Goal: Task Accomplishment & Management: Use online tool/utility

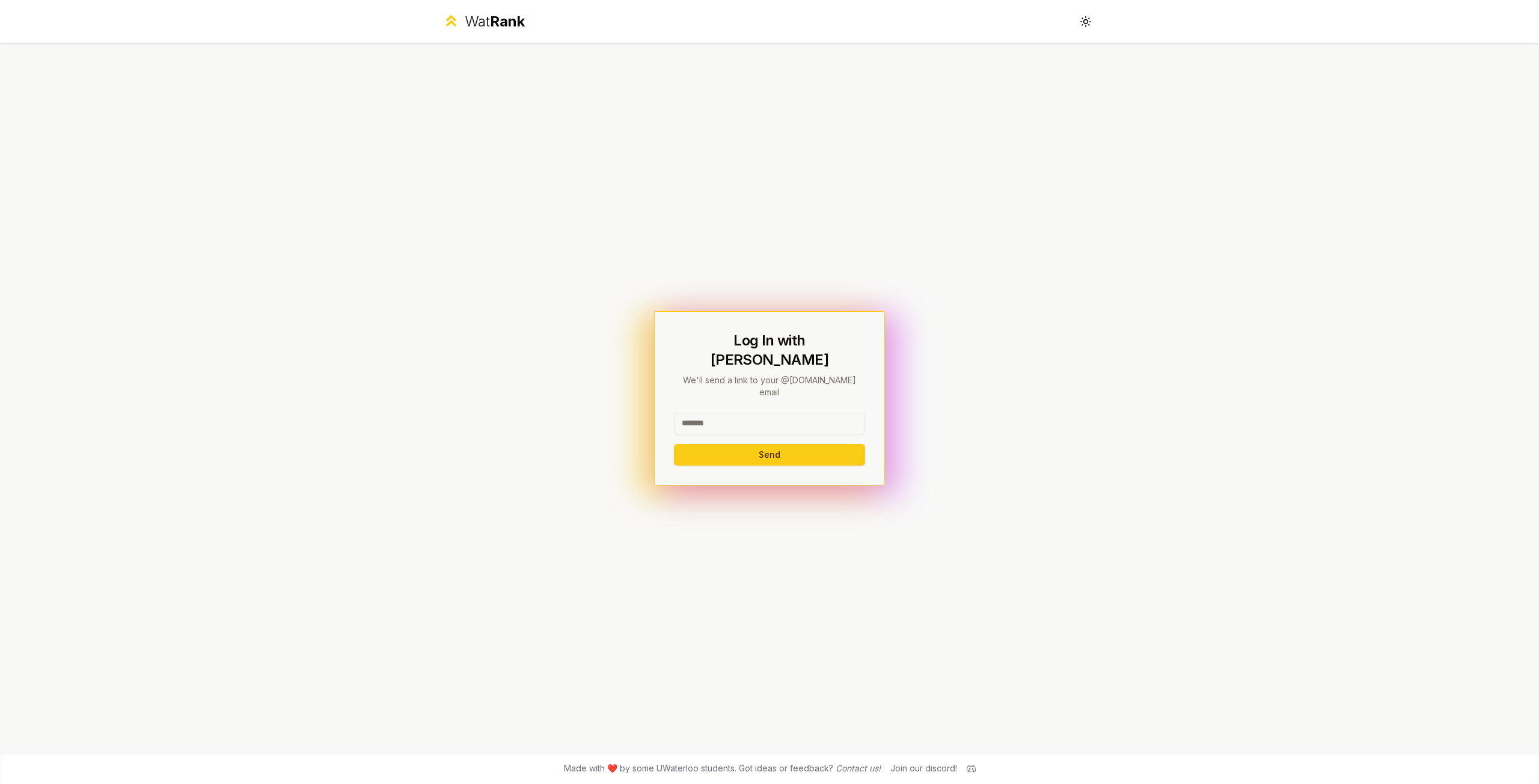
click at [752, 413] on input at bounding box center [770, 424] width 191 height 22
click at [674, 444] on button "Send" at bounding box center [770, 455] width 191 height 22
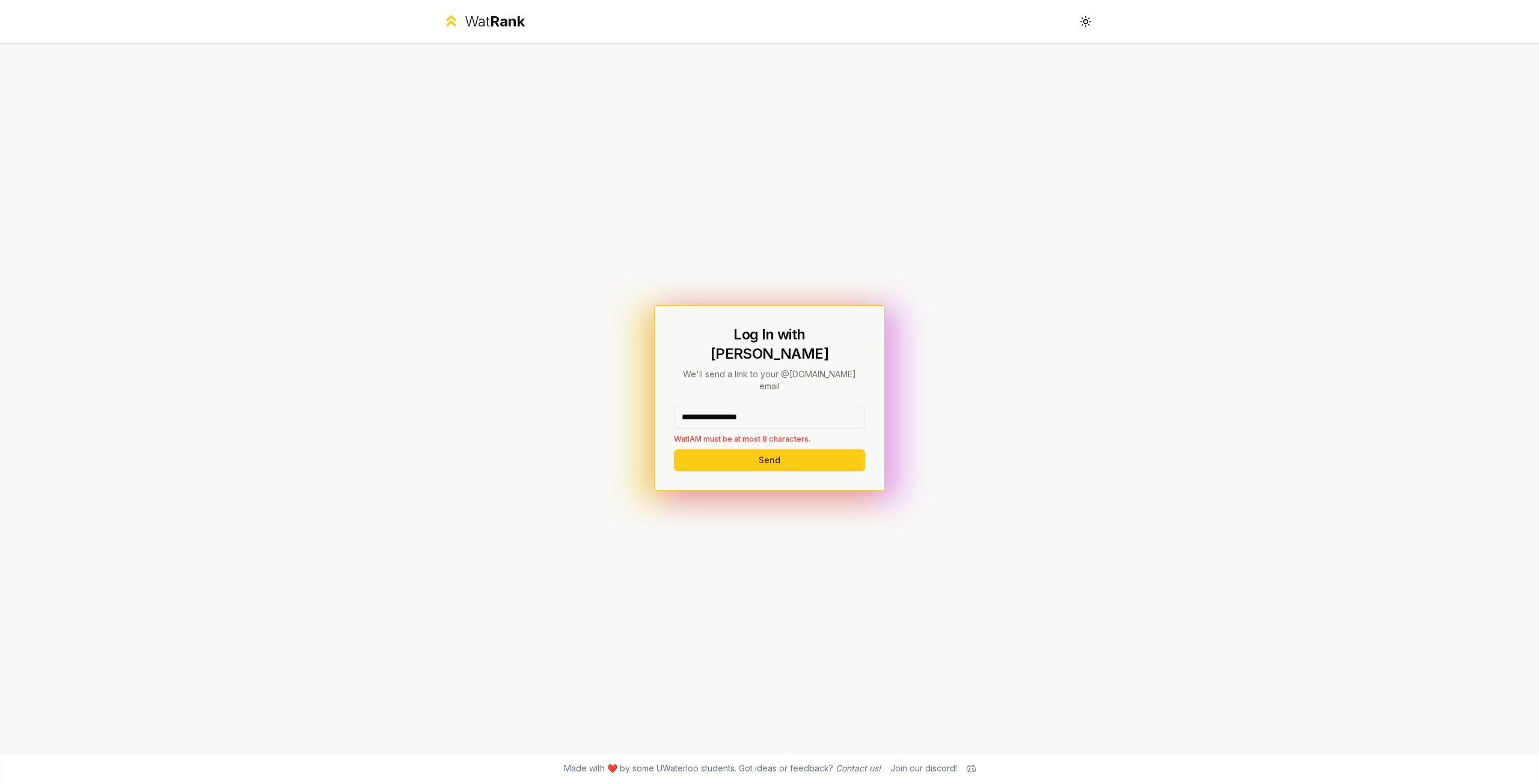
drag, startPoint x: 785, startPoint y: 410, endPoint x: 720, endPoint y: 418, distance: 65.5
click at [720, 418] on div "**********" at bounding box center [770, 425] width 191 height 38
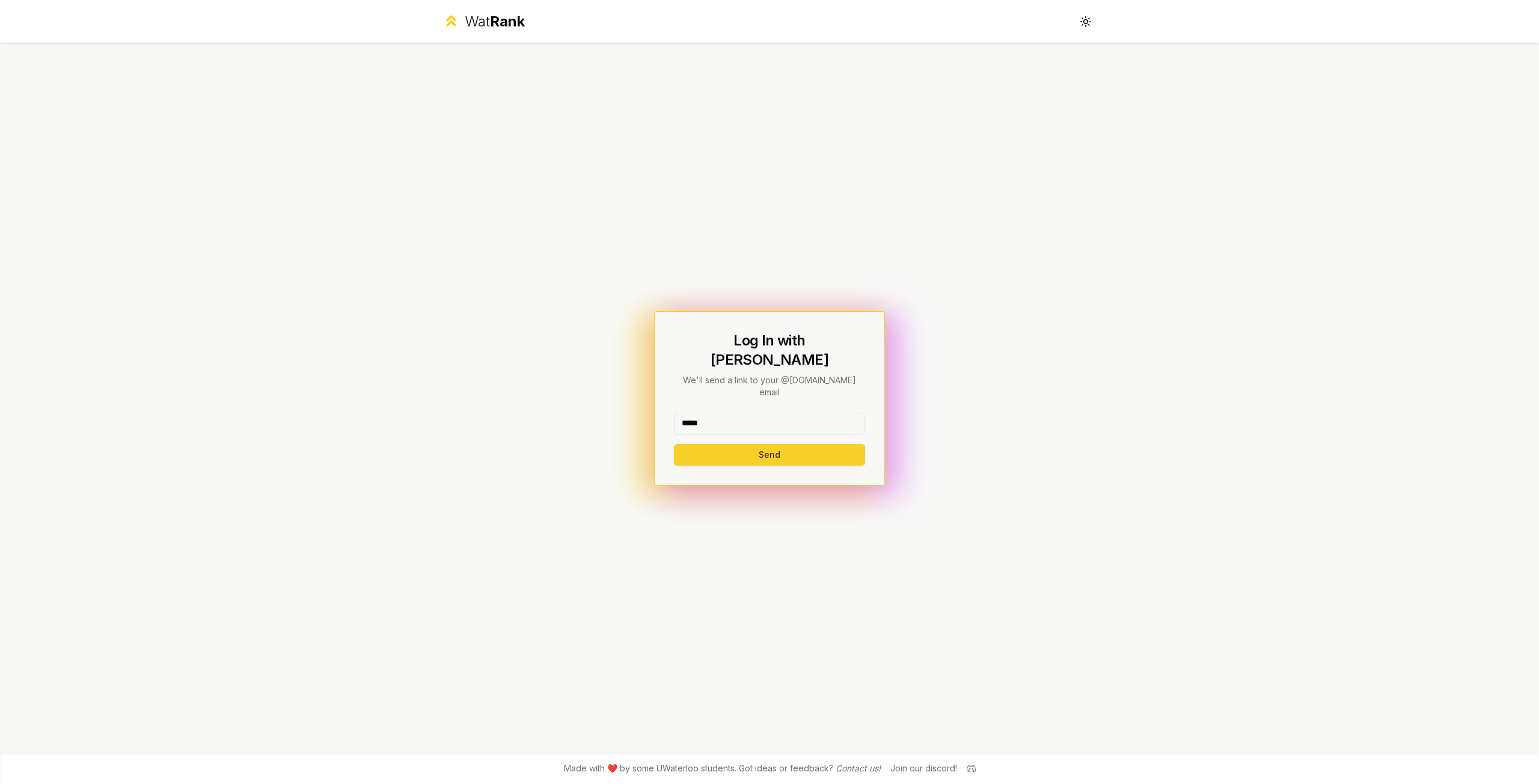
type input "*****"
click at [711, 444] on button "Send" at bounding box center [770, 455] width 191 height 22
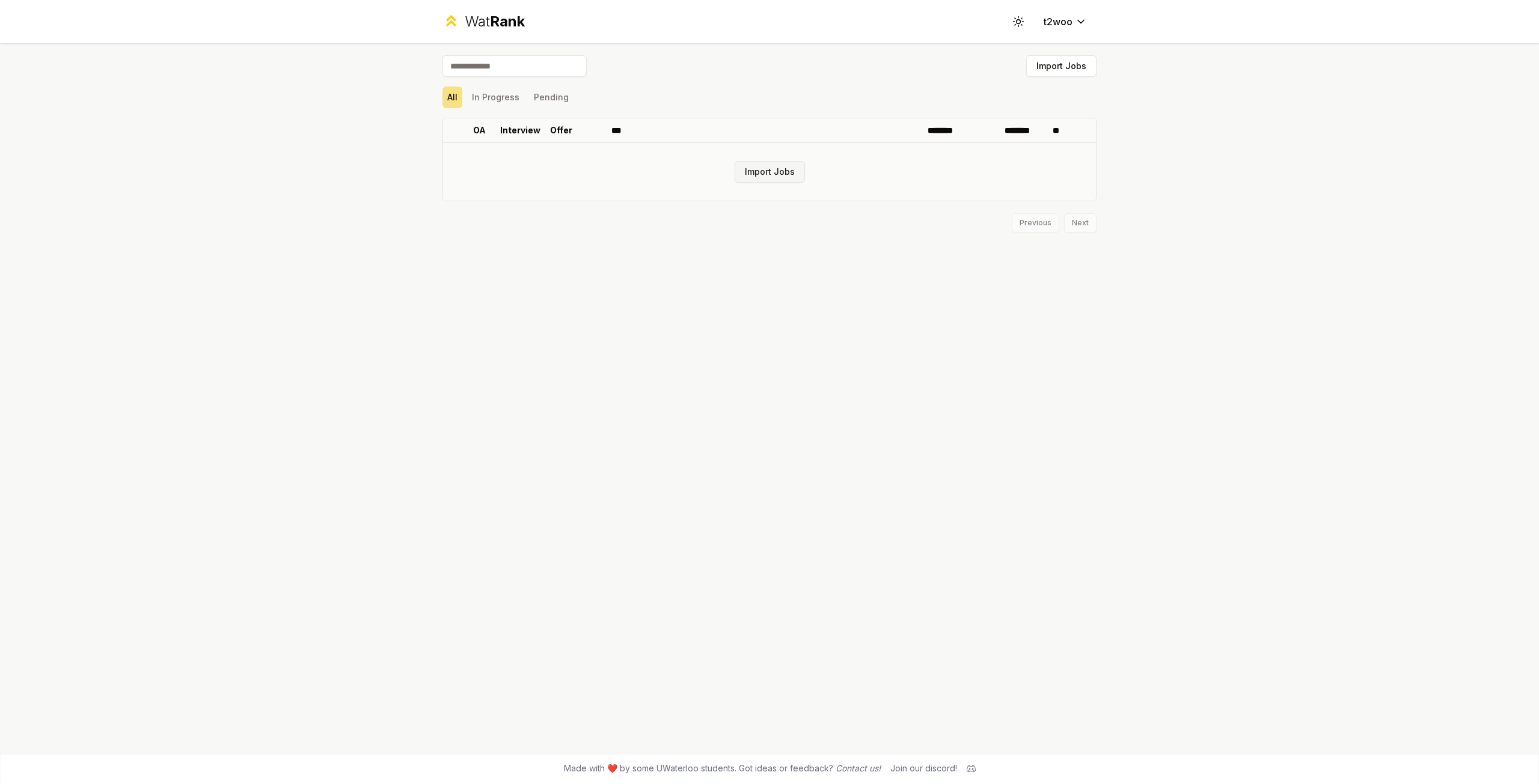
click at [757, 174] on button "Import Jobs" at bounding box center [770, 172] width 70 height 22
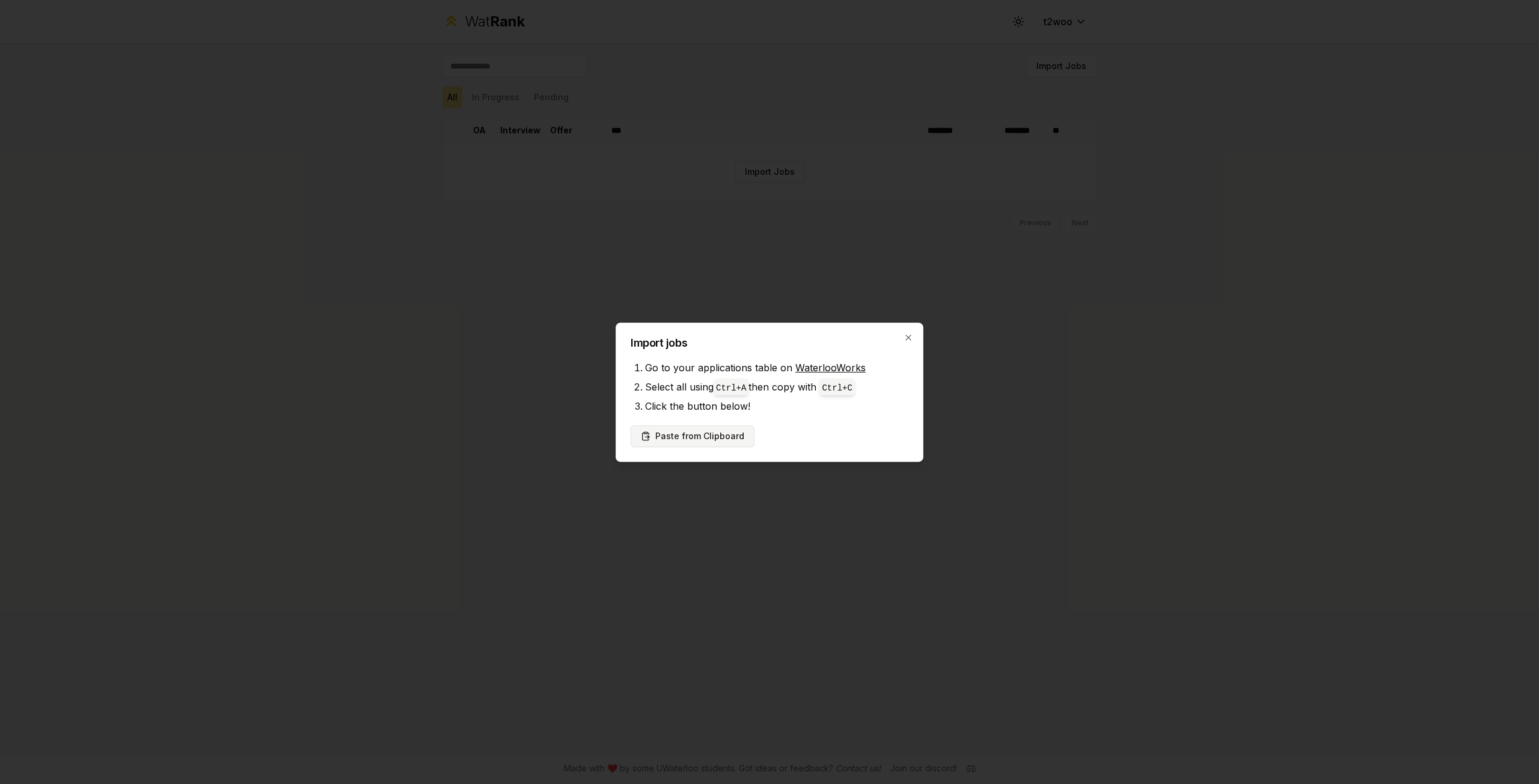
click at [697, 438] on button "Paste from Clipboard" at bounding box center [692, 436] width 124 height 22
click at [707, 440] on button "Paste from Clipboard" at bounding box center [692, 436] width 124 height 22
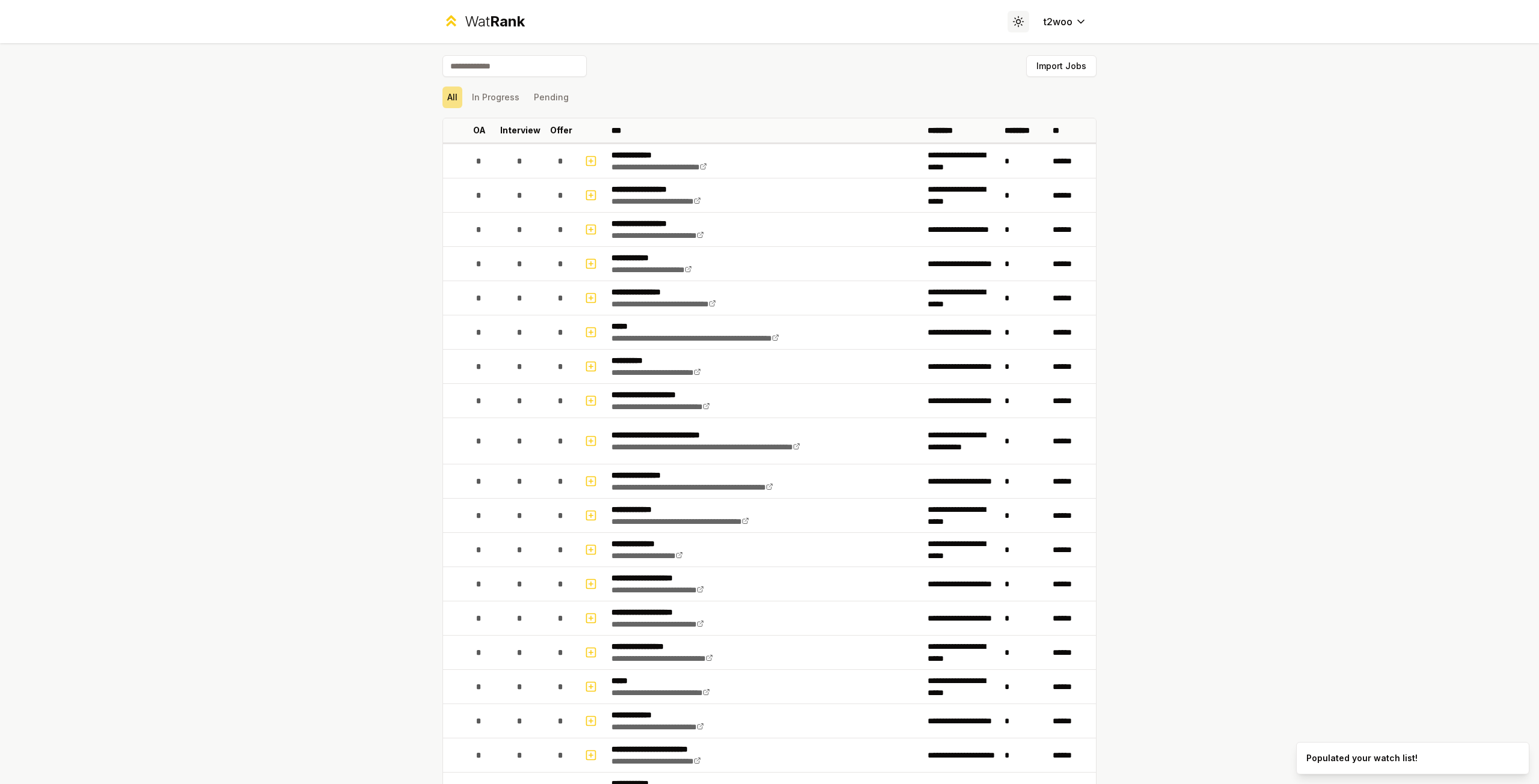
click at [1016, 20] on icon at bounding box center [1018, 21] width 11 height 11
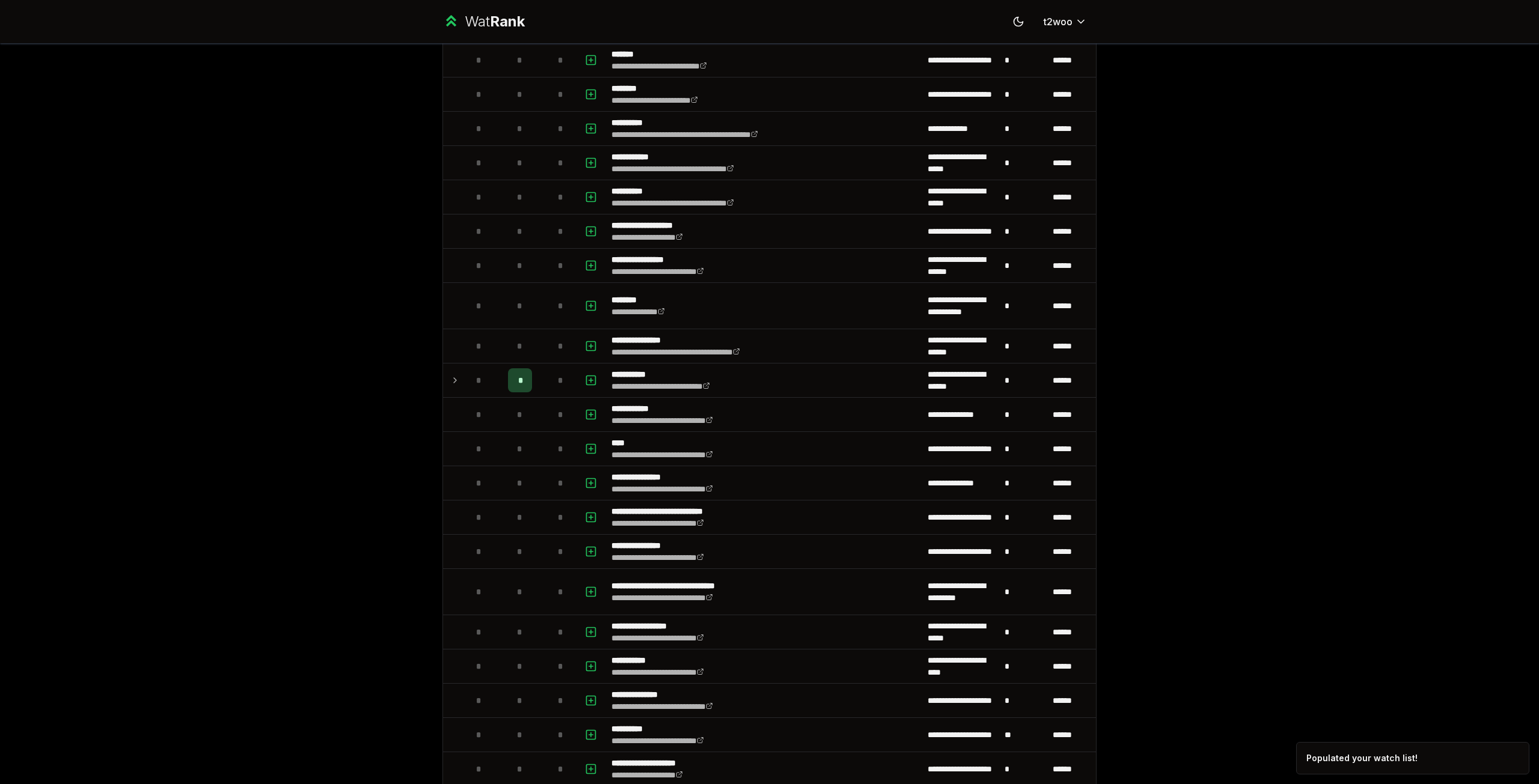
scroll to position [800, 0]
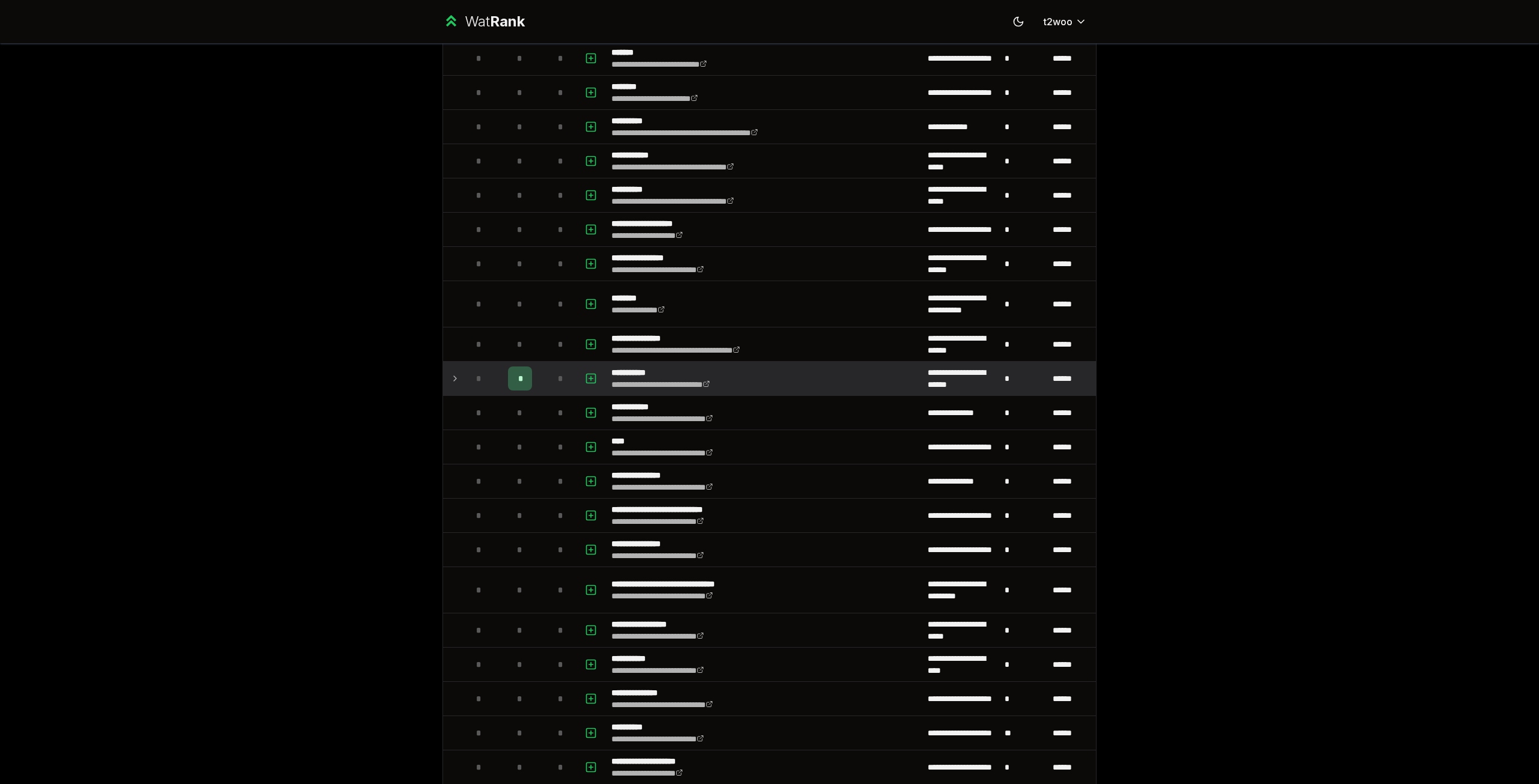
click at [452, 380] on icon at bounding box center [455, 378] width 10 height 15
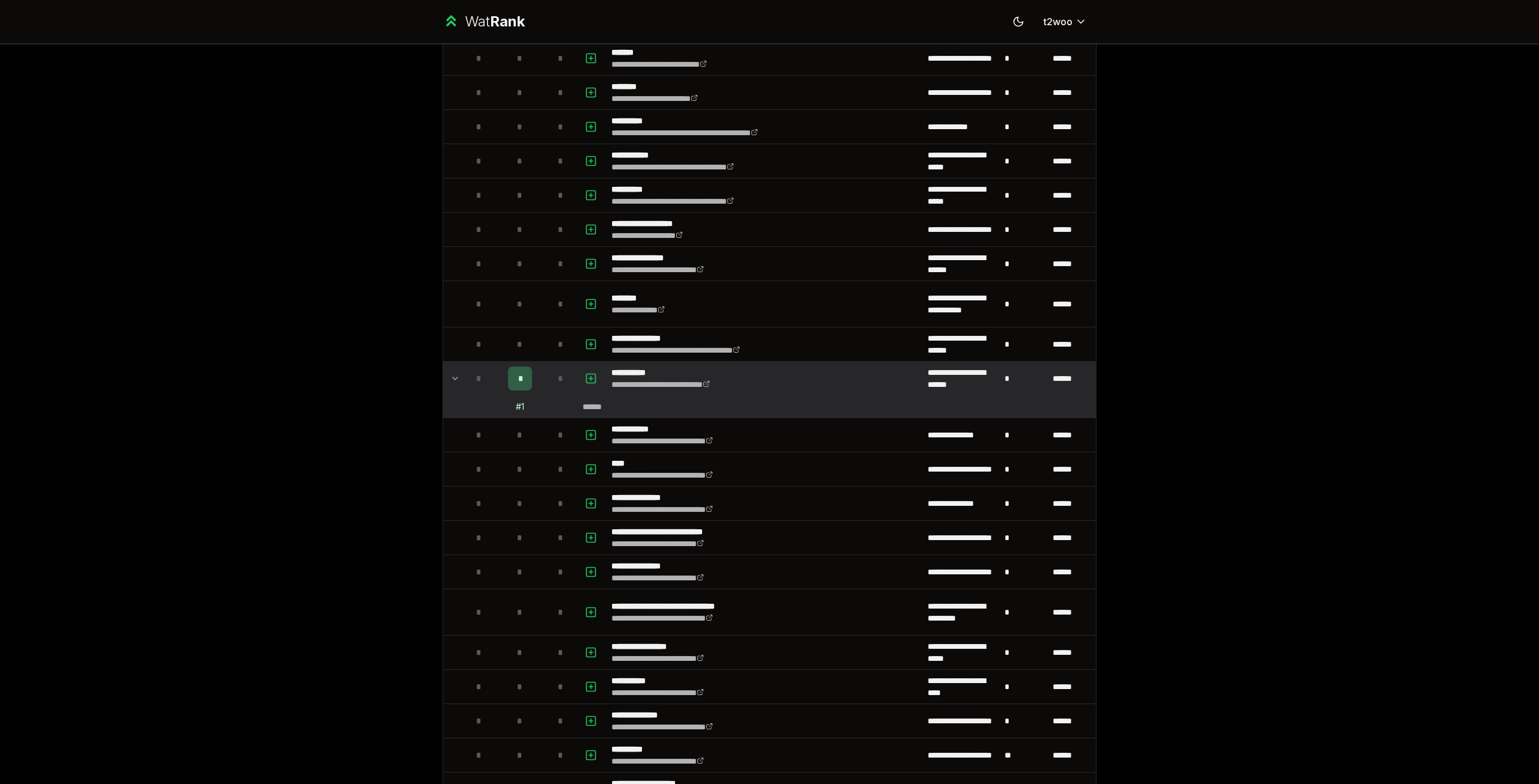
click at [452, 380] on icon at bounding box center [455, 378] width 10 height 15
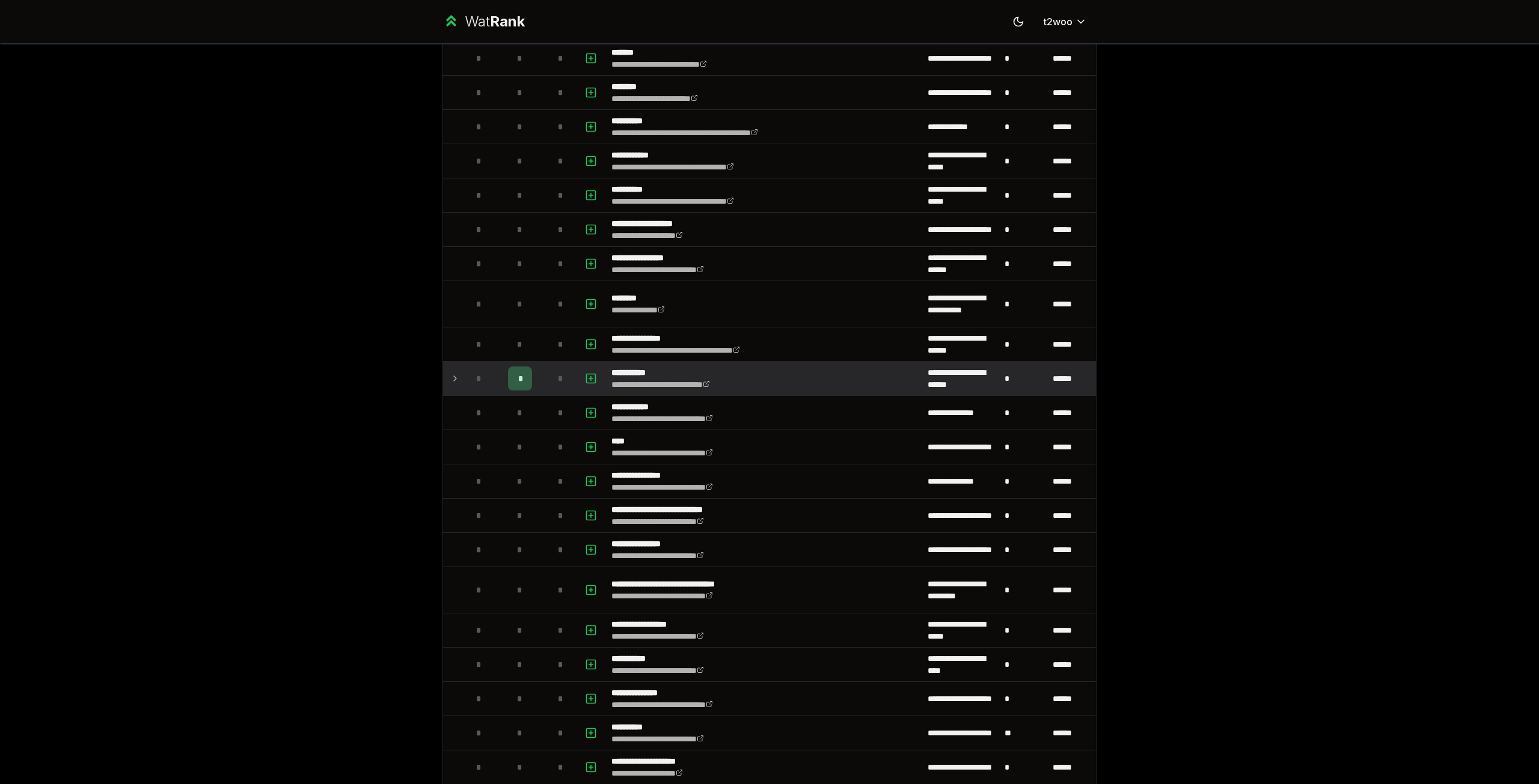
click at [519, 378] on div "*" at bounding box center [520, 379] width 24 height 24
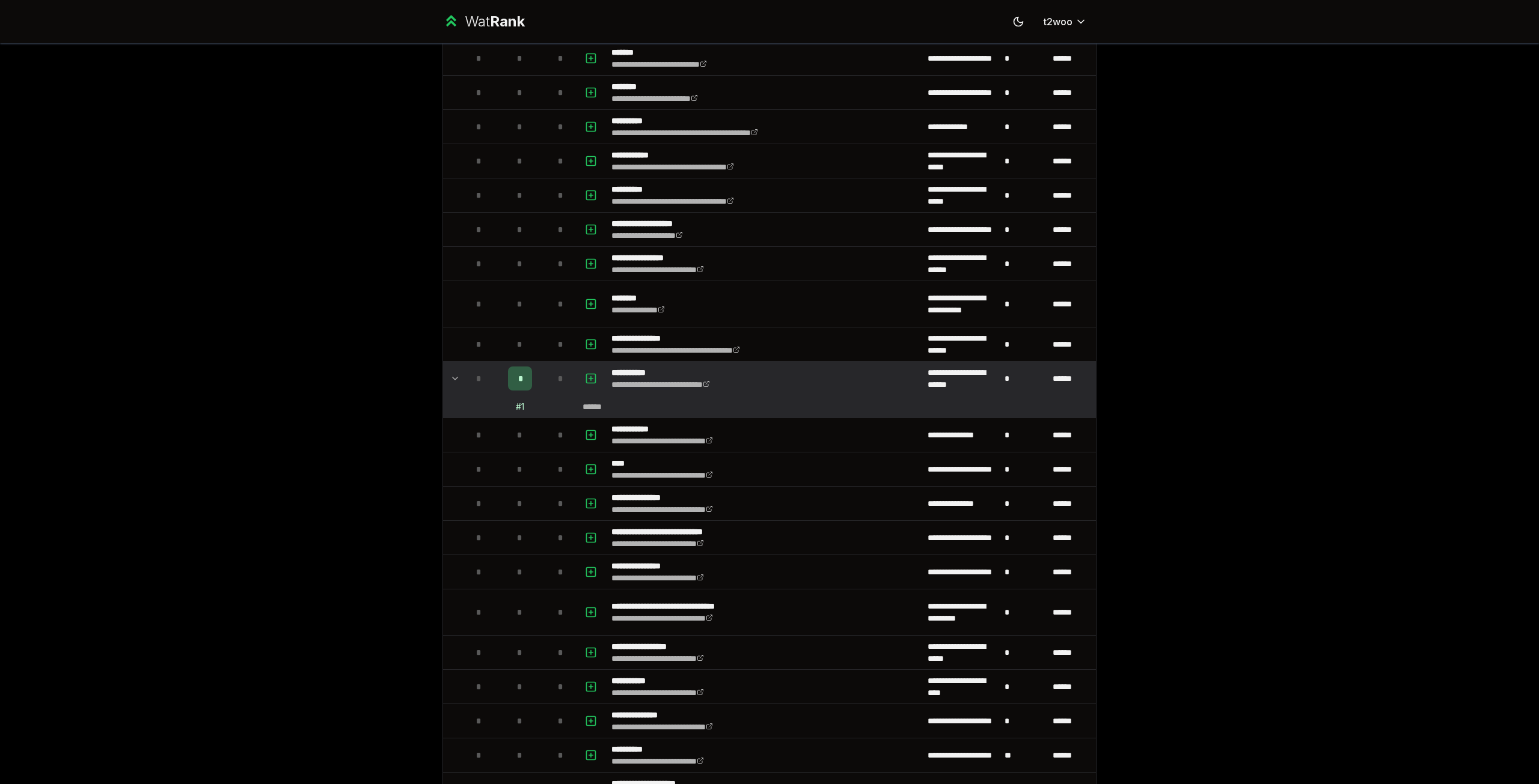
click at [519, 378] on div "*" at bounding box center [520, 379] width 24 height 24
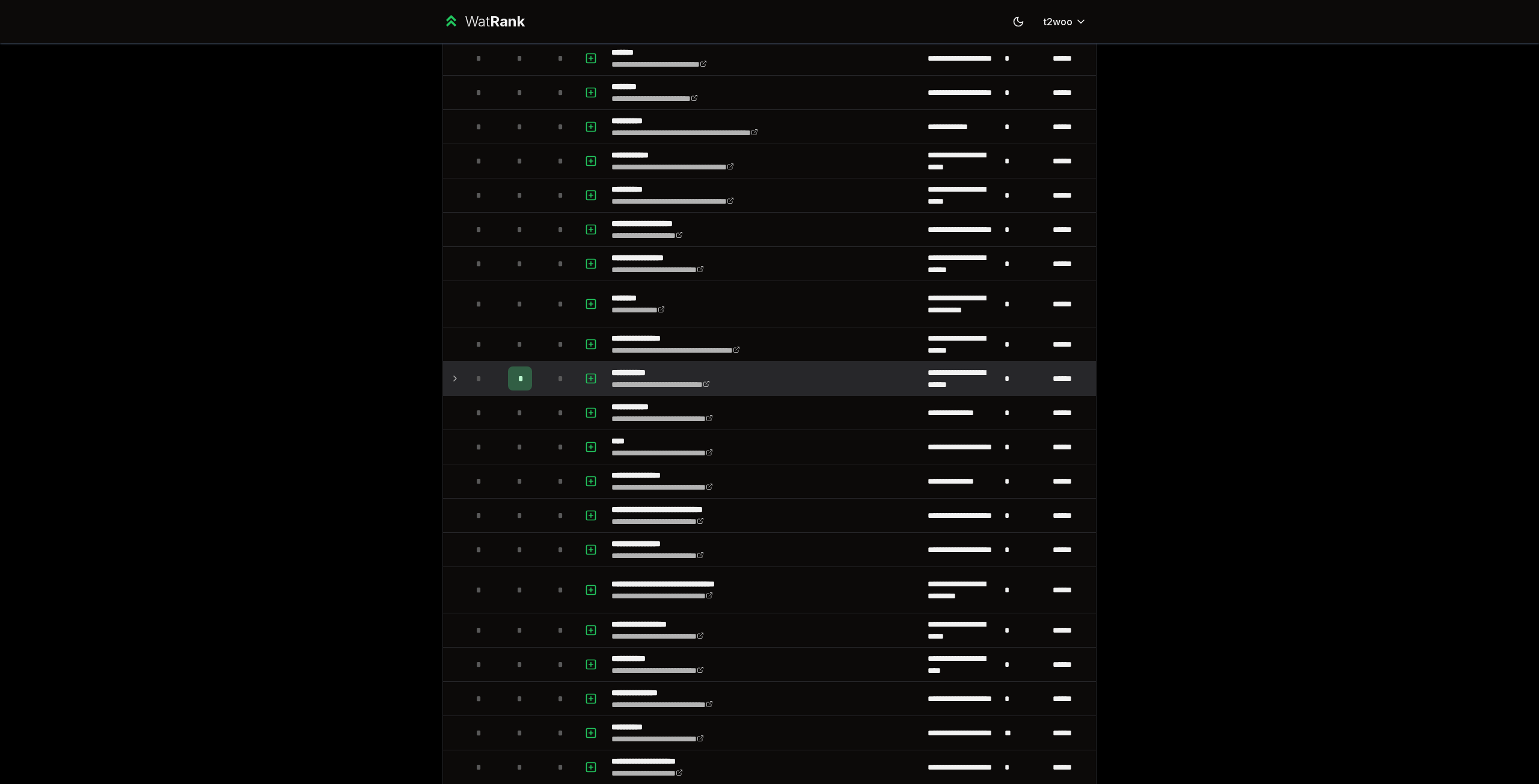
click at [519, 378] on div "*" at bounding box center [520, 379] width 24 height 24
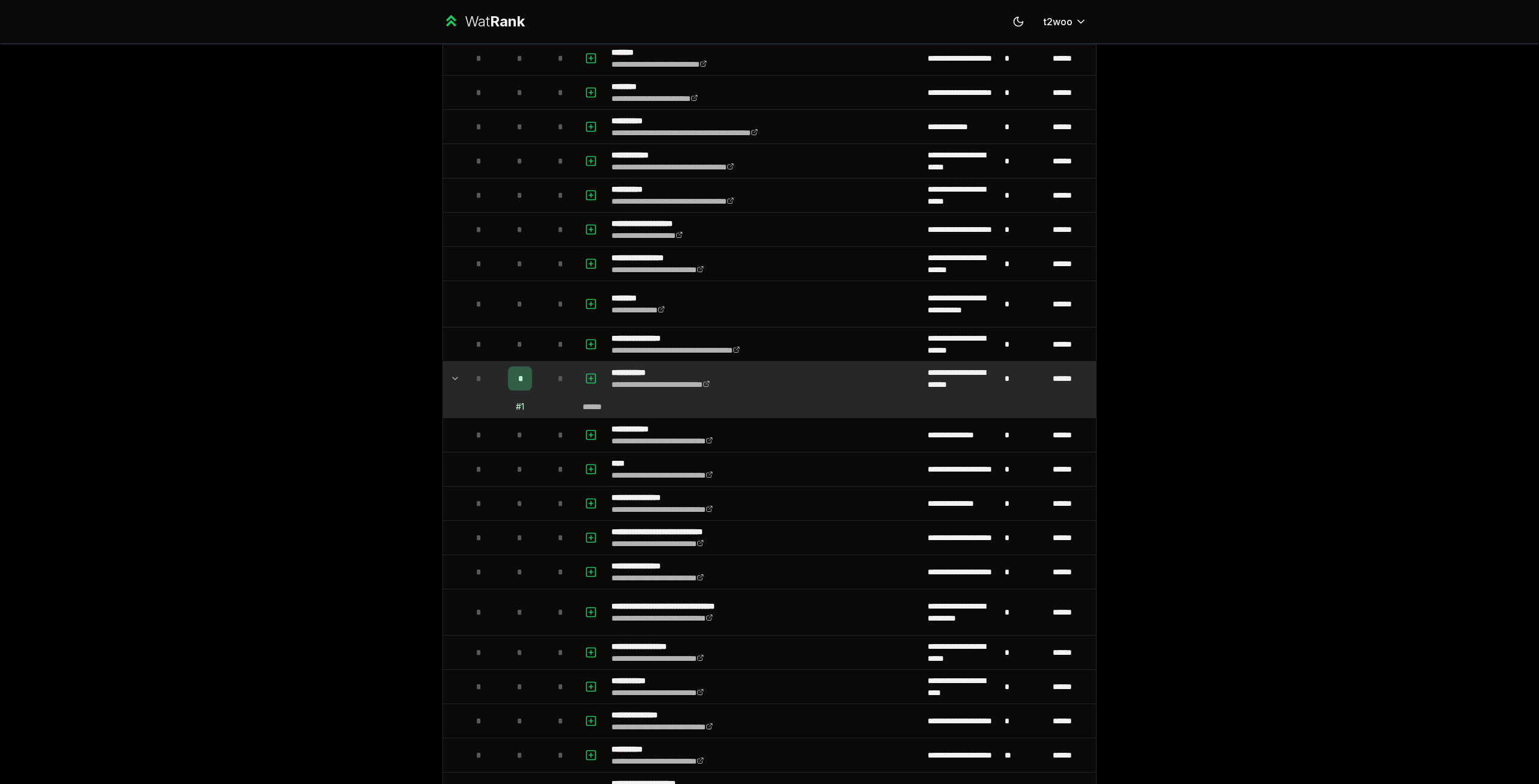
click at [518, 385] on div "*" at bounding box center [520, 379] width 24 height 24
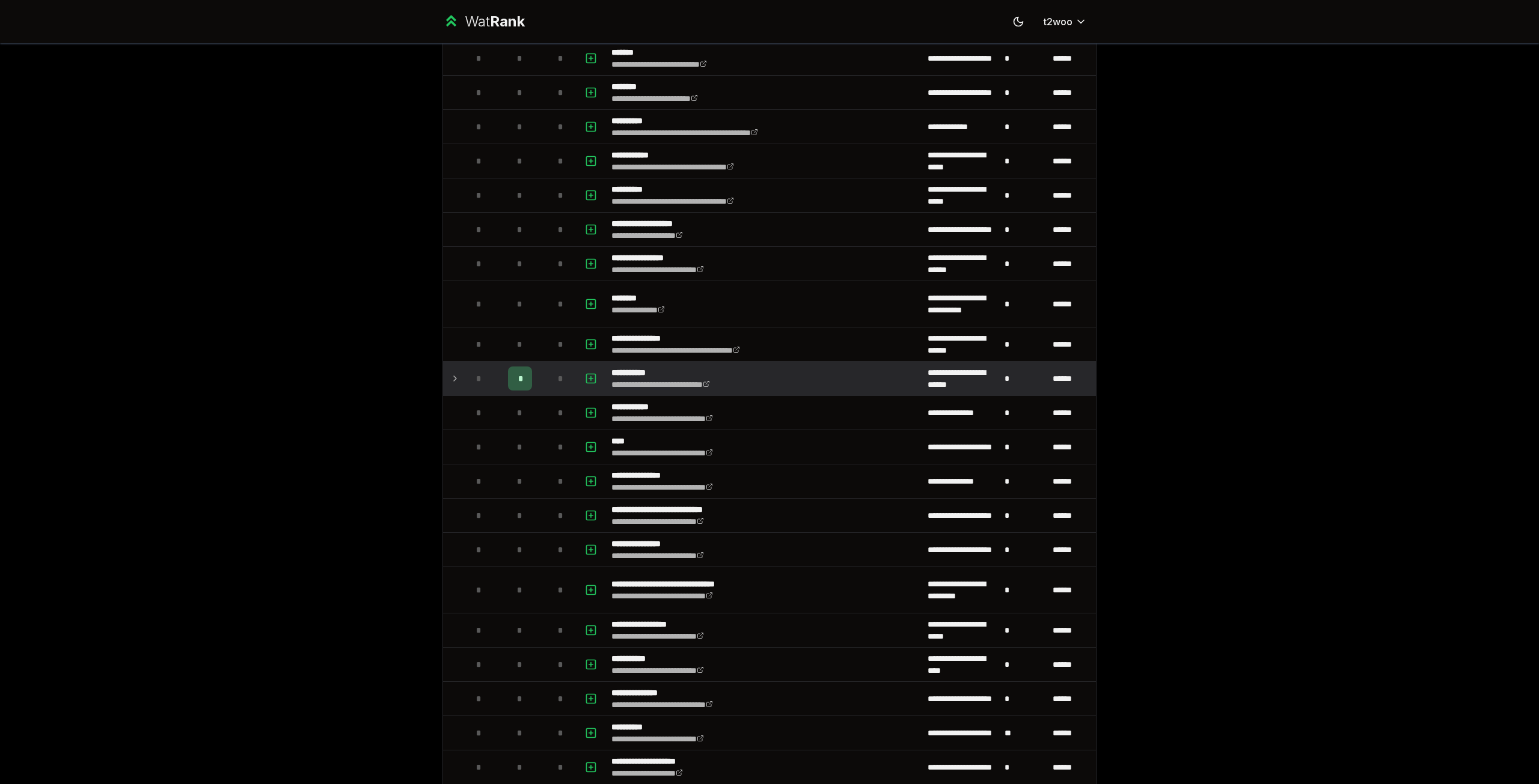
click at [496, 369] on td "*" at bounding box center [519, 378] width 48 height 34
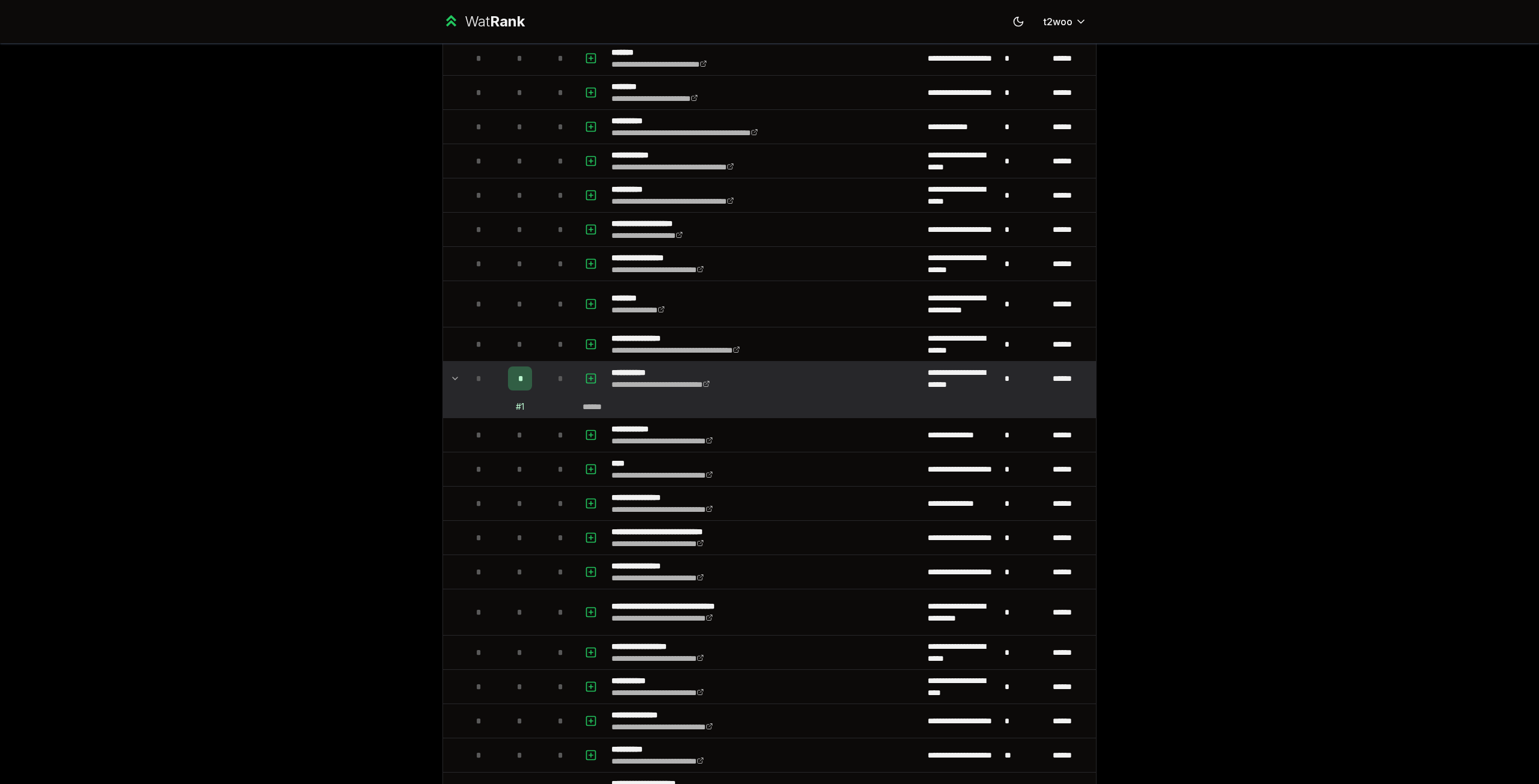
click at [512, 375] on div "*" at bounding box center [520, 379] width 24 height 24
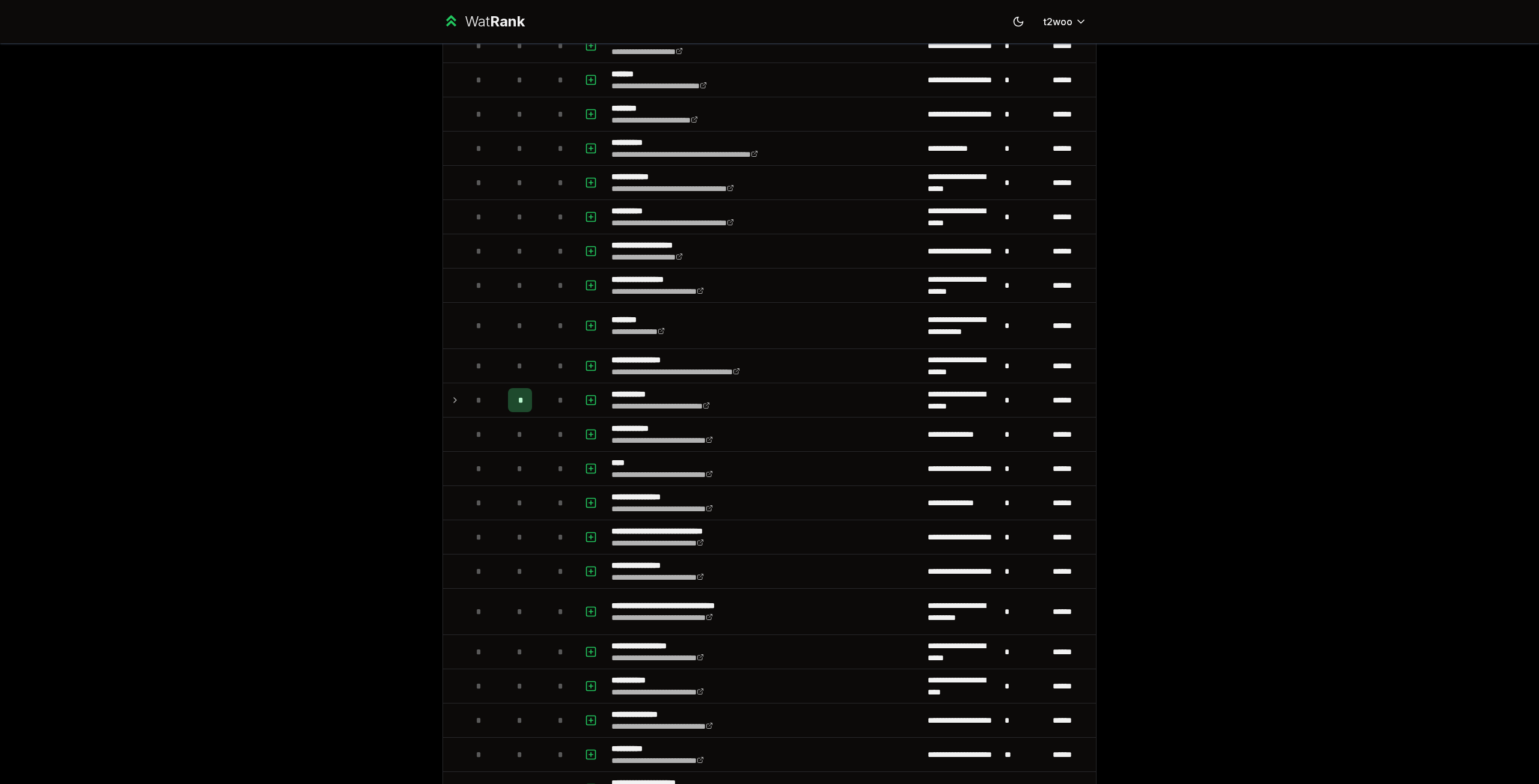
scroll to position [781, 0]
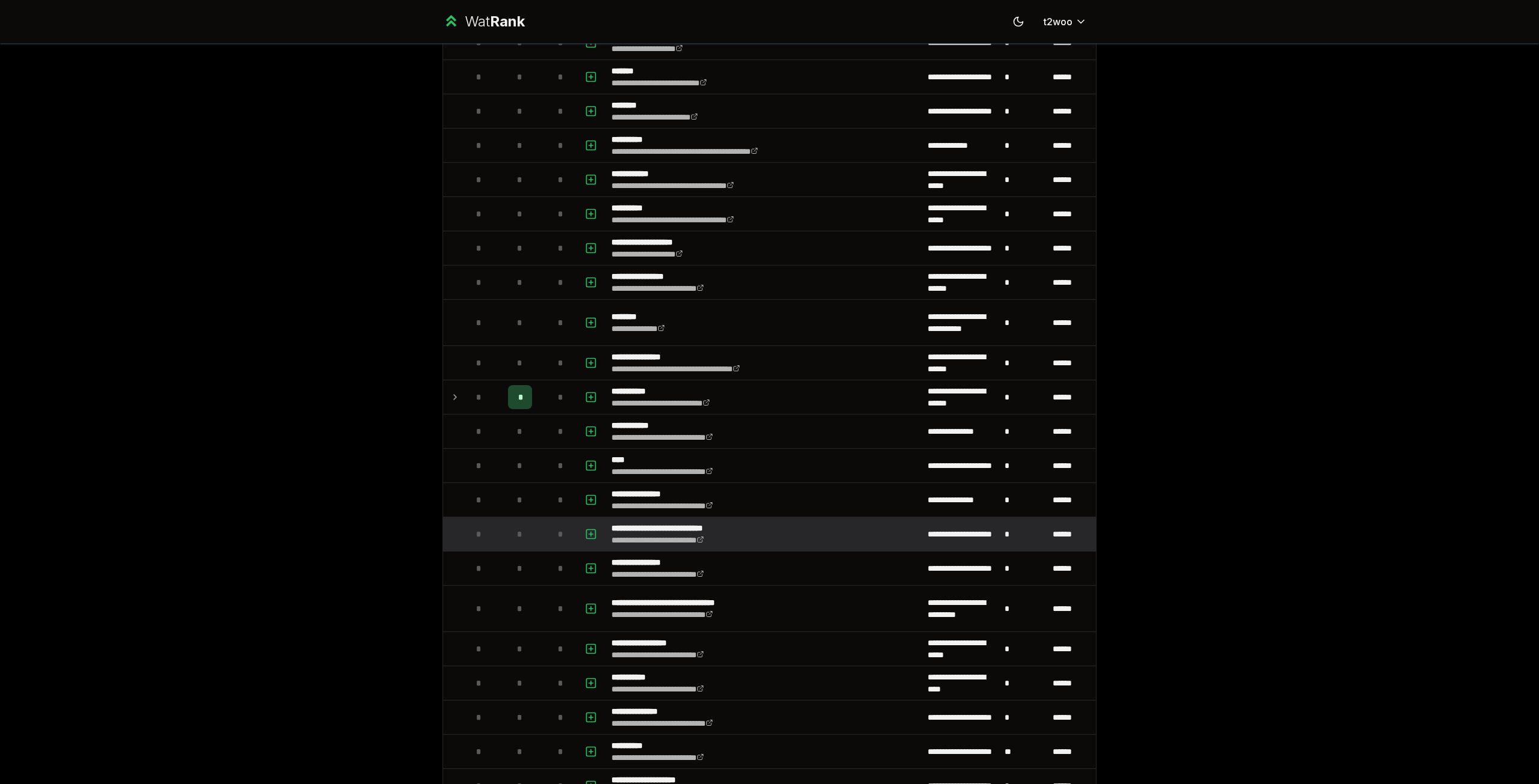
click at [508, 534] on div "*" at bounding box center [520, 535] width 24 height 24
click at [518, 540] on span "*" at bounding box center [519, 534] width 5 height 12
click at [517, 537] on span "*" at bounding box center [519, 534] width 5 height 12
click at [732, 527] on p "**********" at bounding box center [675, 528] width 128 height 12
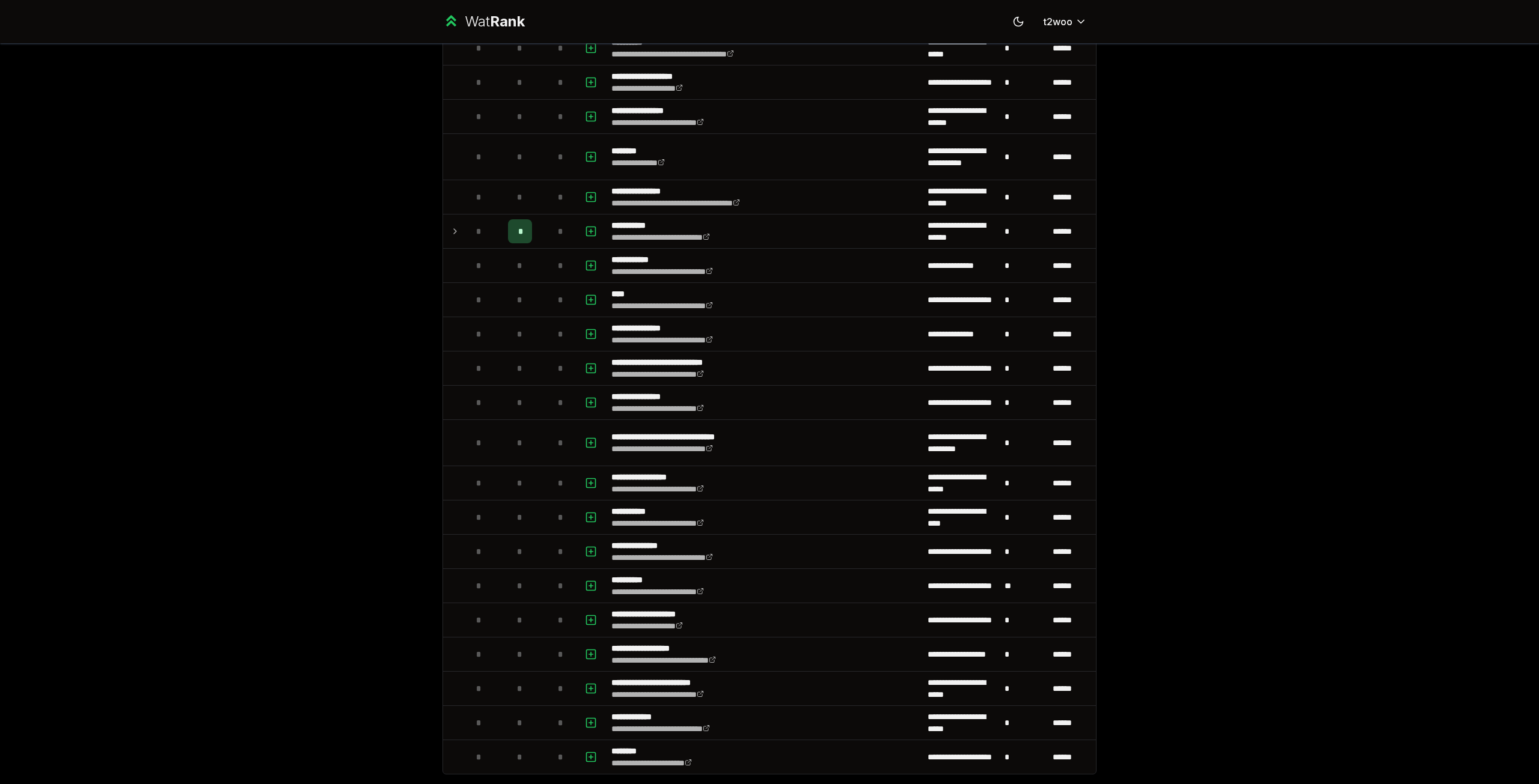
scroll to position [1012, 0]
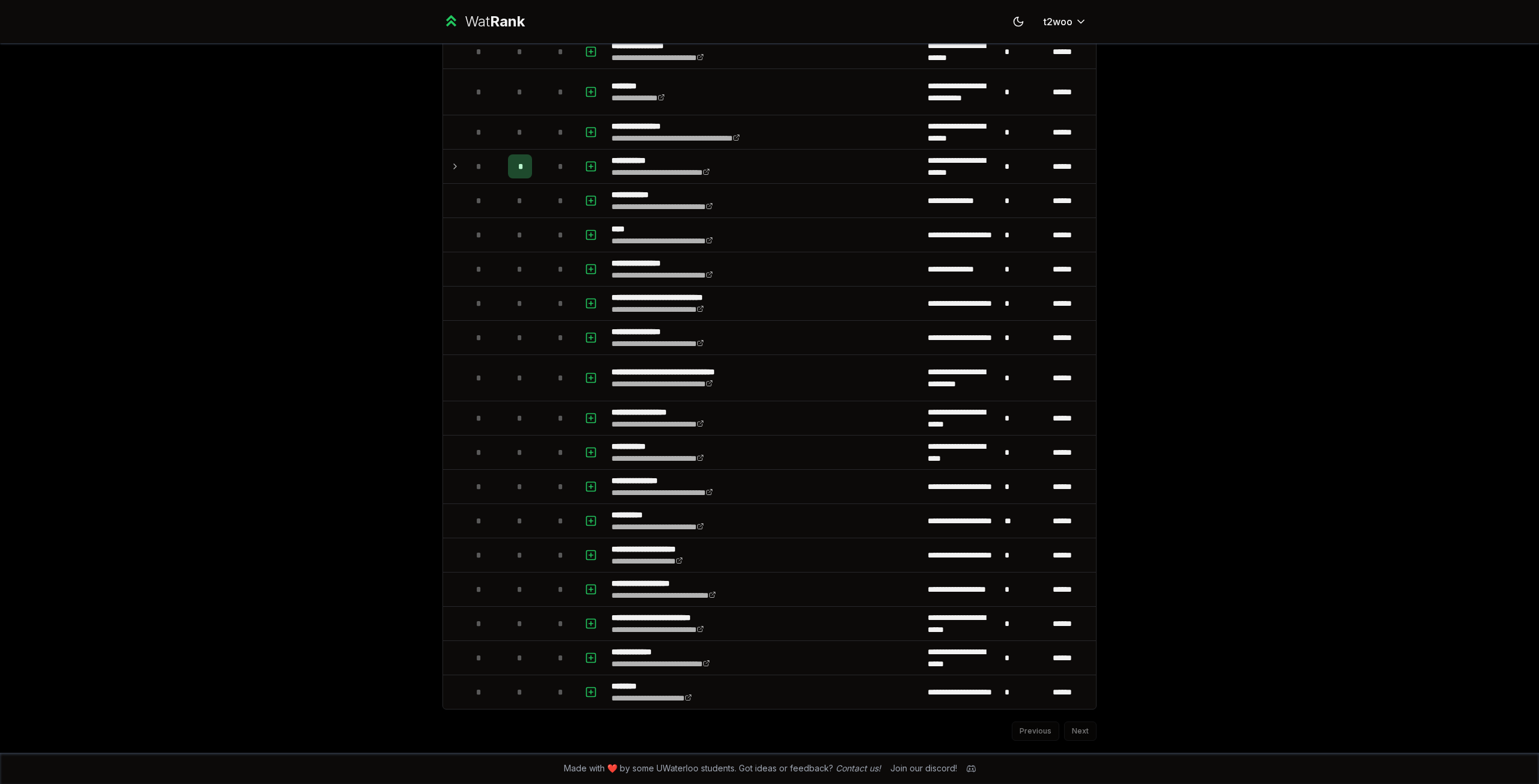
click at [1089, 723] on div "Previous Next" at bounding box center [769, 725] width 654 height 31
click at [1078, 734] on div "Previous Next" at bounding box center [769, 725] width 654 height 31
click at [1039, 732] on div "Previous Next" at bounding box center [769, 725] width 654 height 31
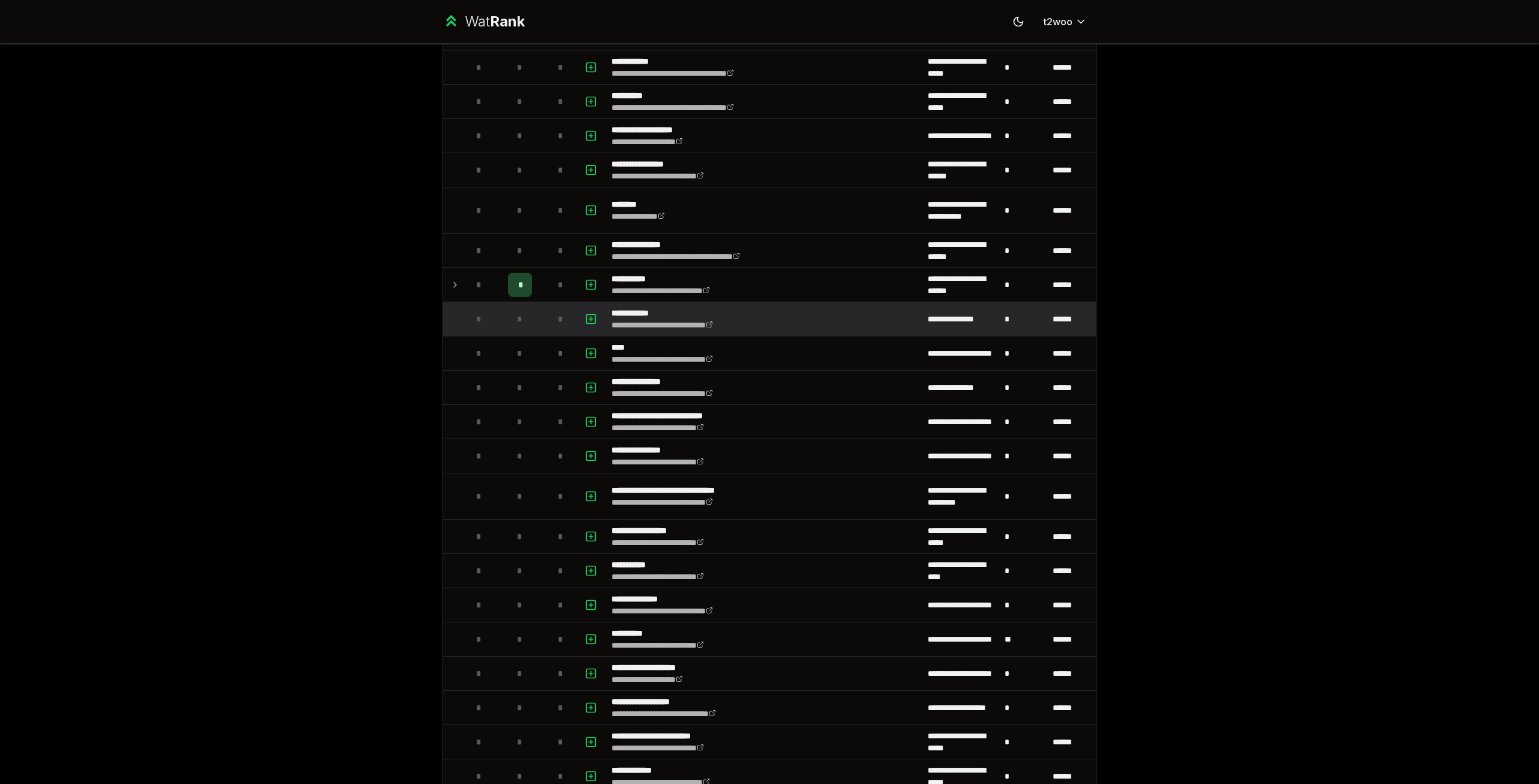
scroll to position [892, 0]
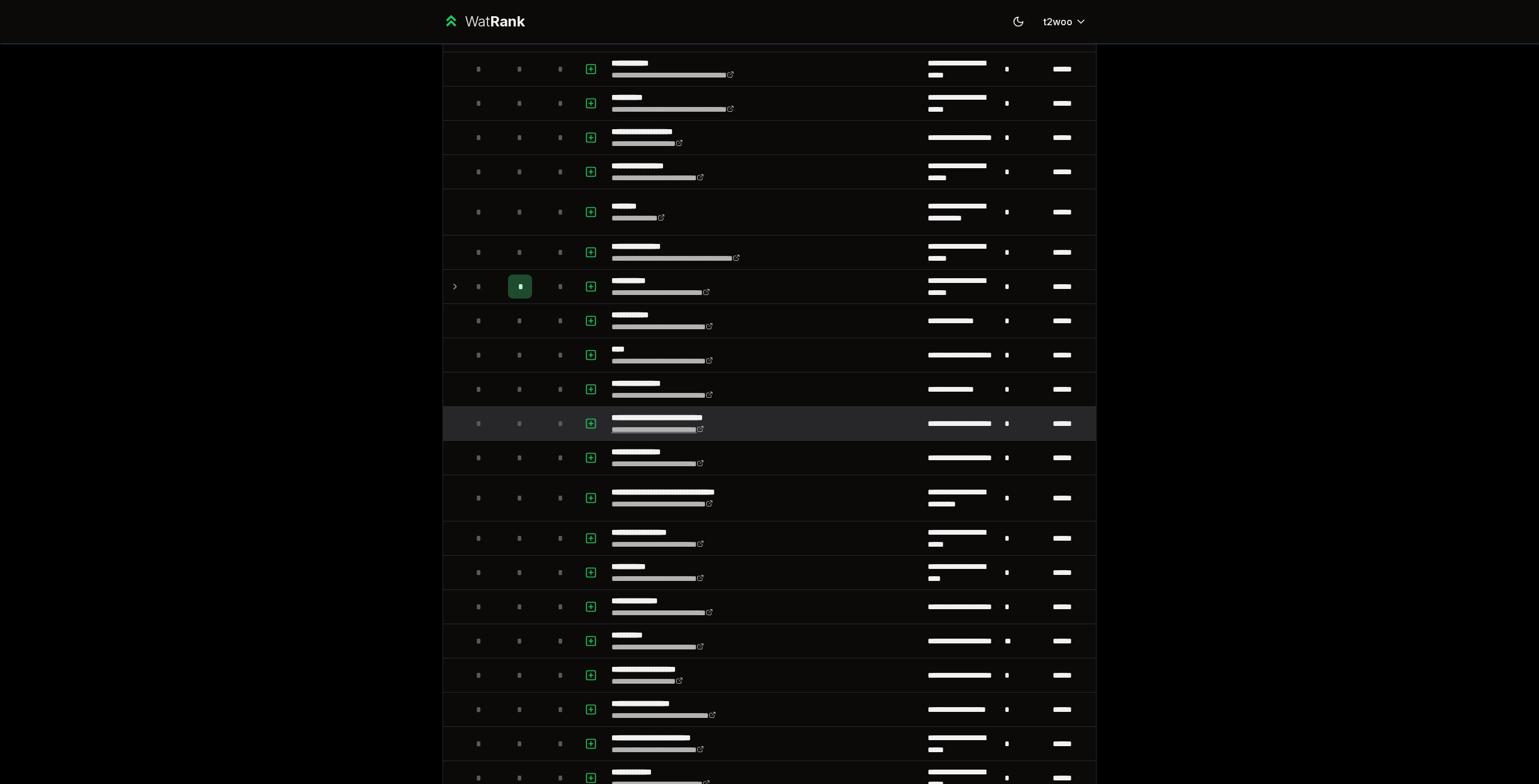
click at [638, 425] on link "**********" at bounding box center [657, 429] width 93 height 8
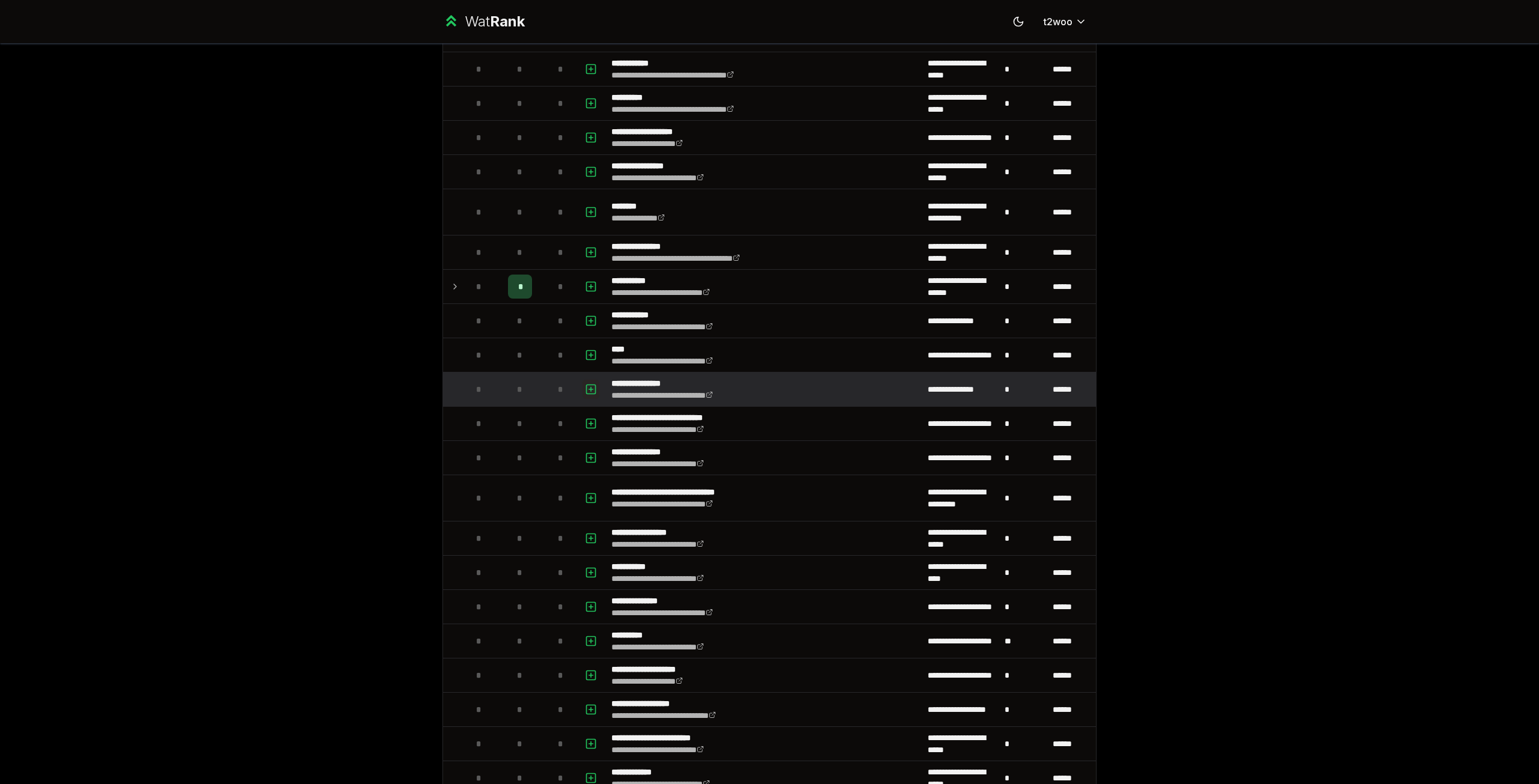
click at [587, 388] on icon "button" at bounding box center [591, 389] width 12 height 15
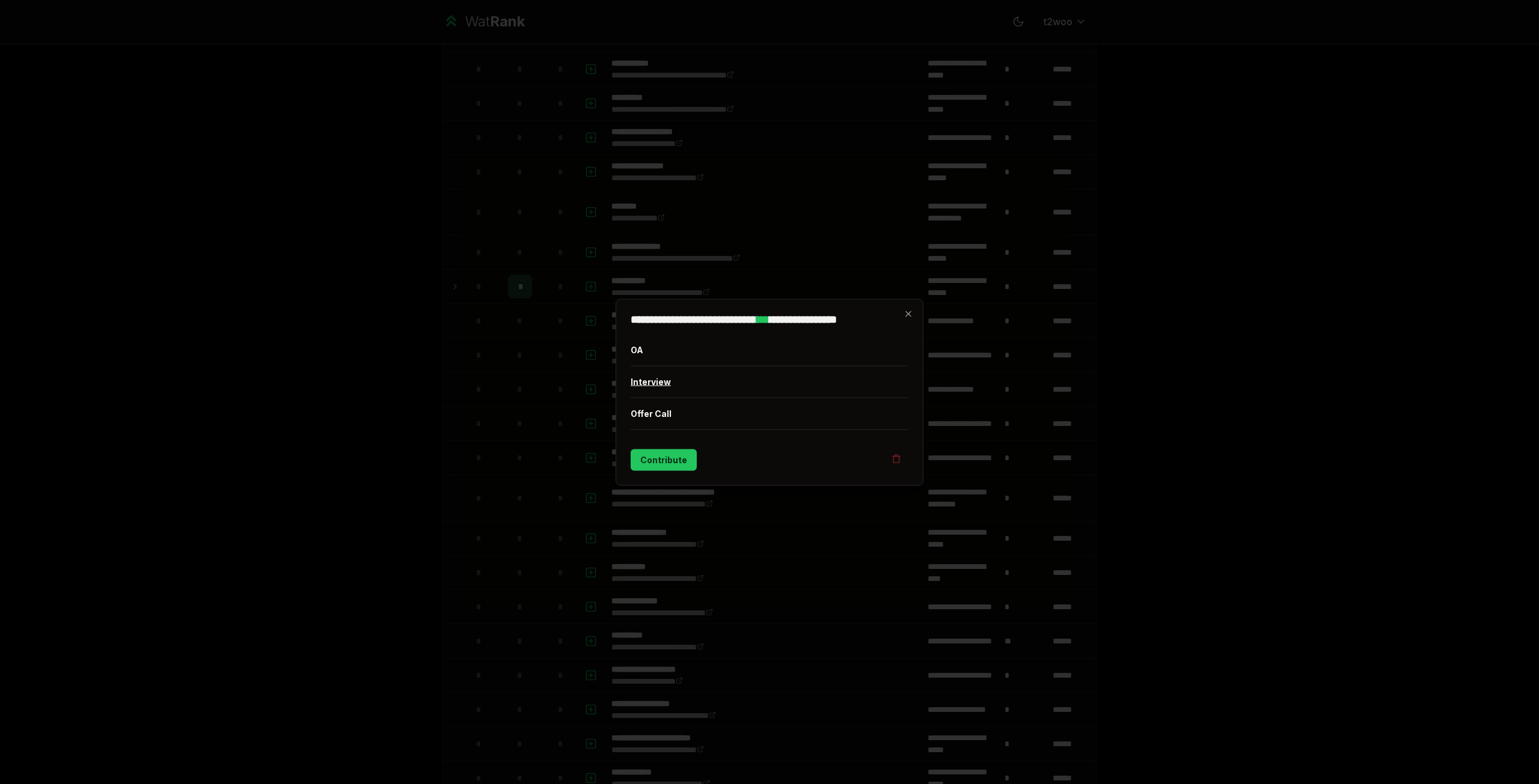
click at [653, 391] on button "Interview" at bounding box center [769, 381] width 278 height 31
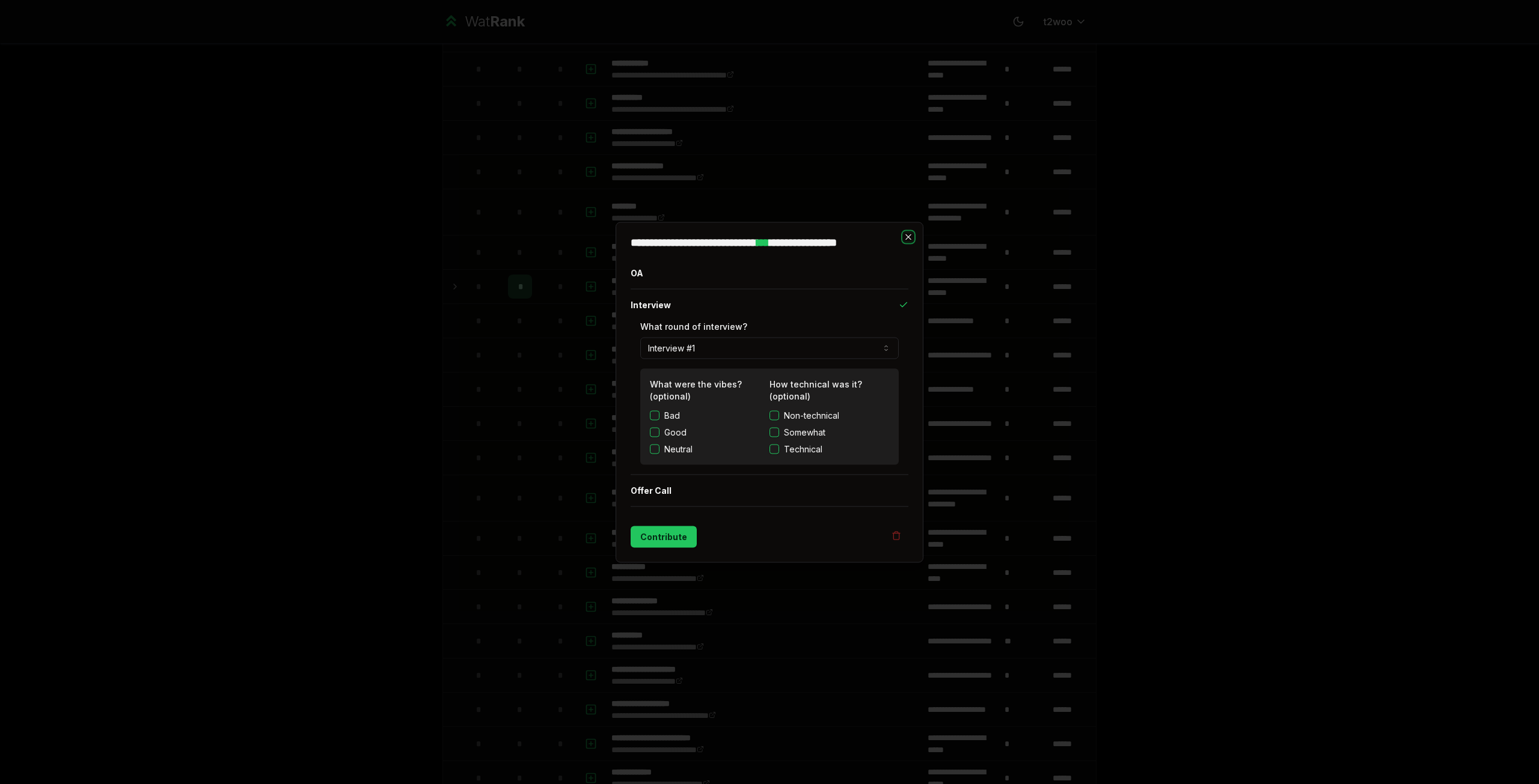
click at [911, 233] on icon "button" at bounding box center [908, 237] width 10 height 10
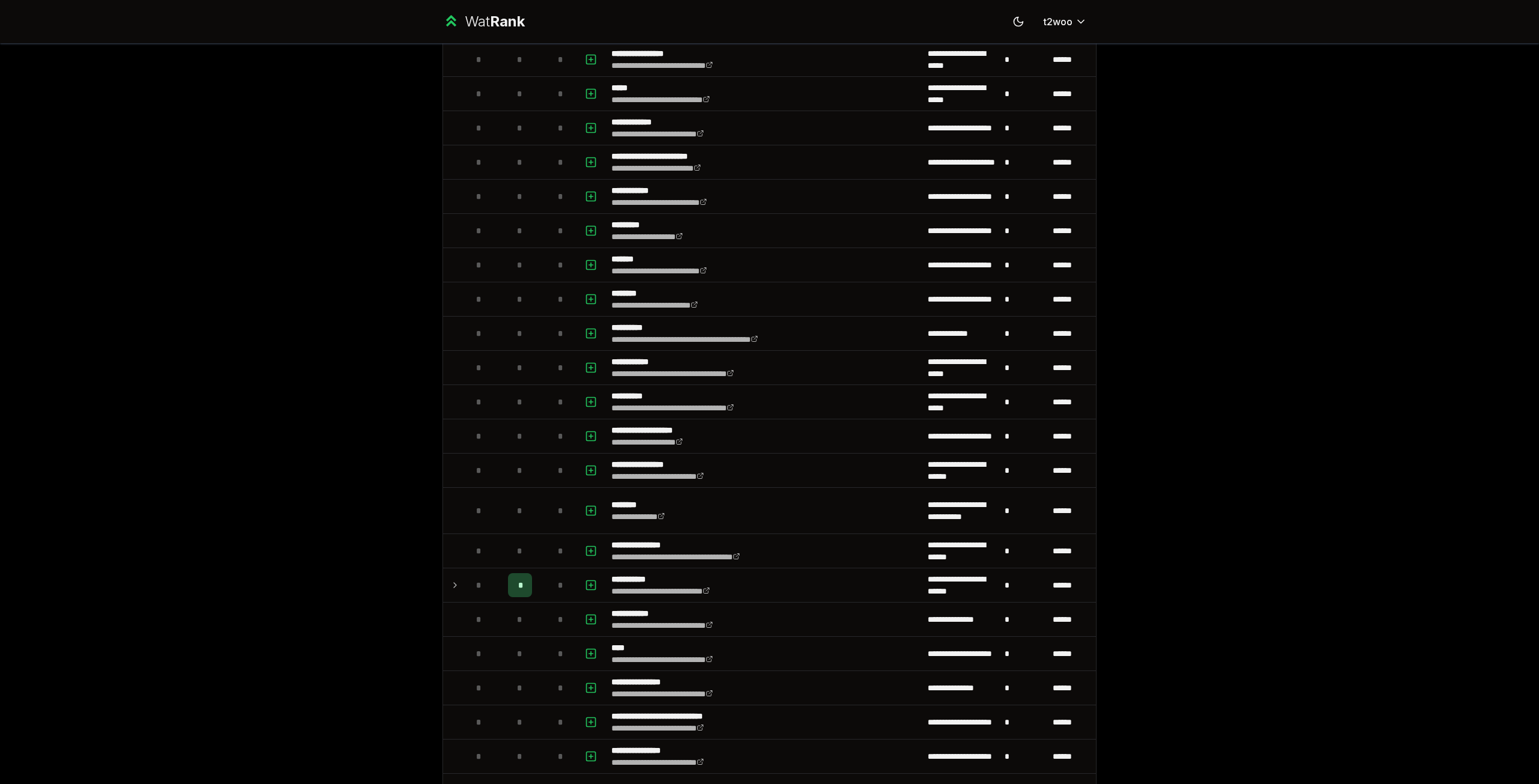
scroll to position [0, 0]
